Goal: Information Seeking & Learning: Learn about a topic

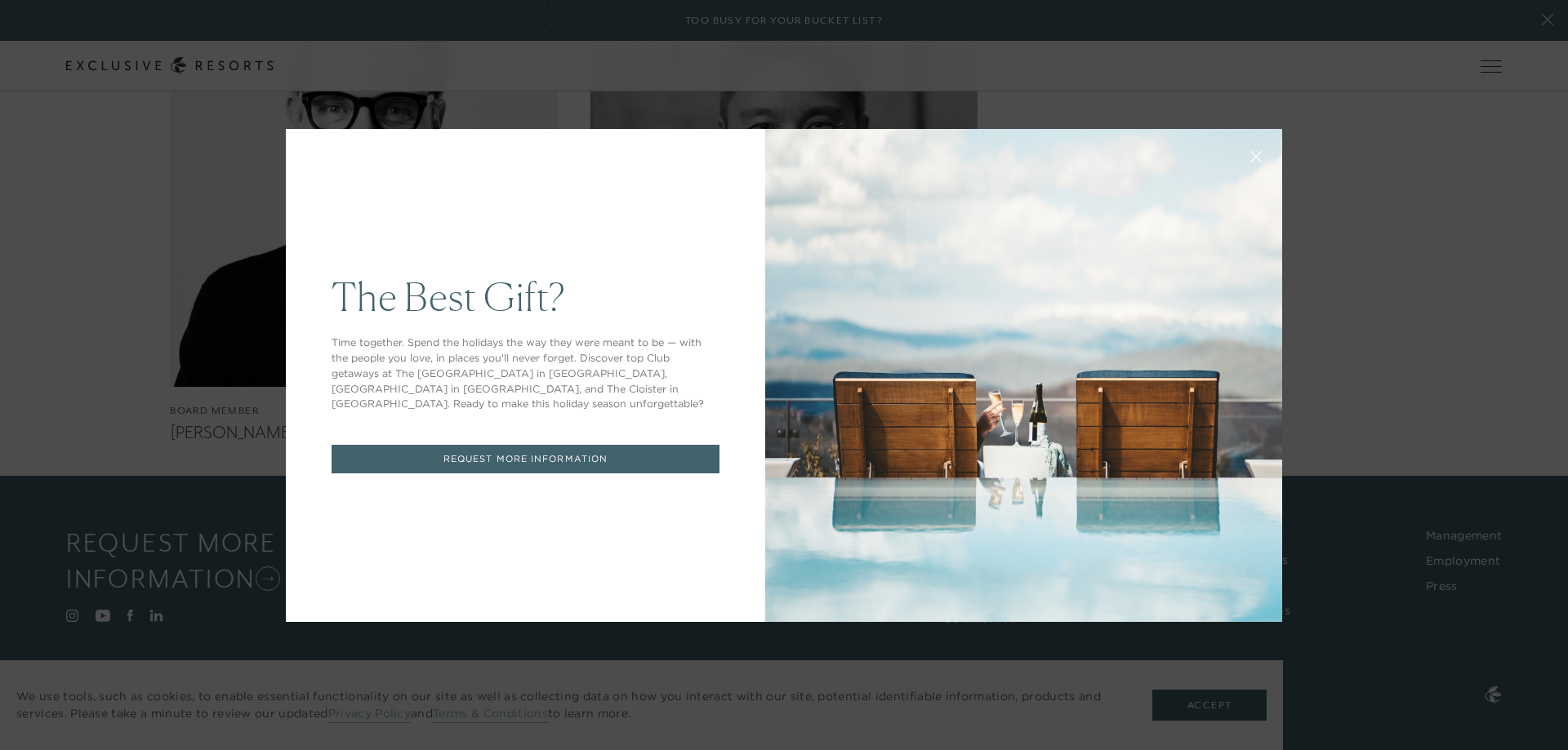
scroll to position [4390, 0]
